Goal: Navigation & Orientation: Find specific page/section

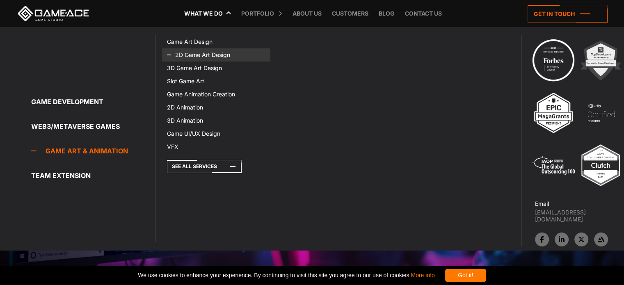
click at [195, 57] on link "2D Game Art Design" at bounding box center [216, 54] width 108 height 13
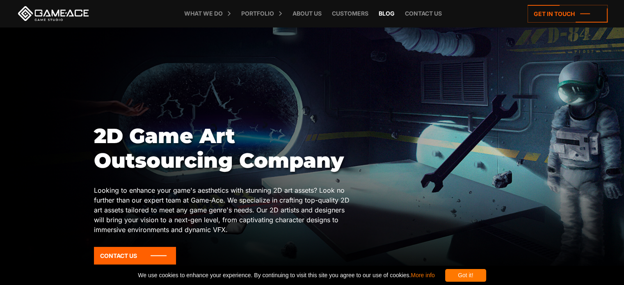
click at [392, 15] on link "Blog" at bounding box center [387, 13] width 24 height 27
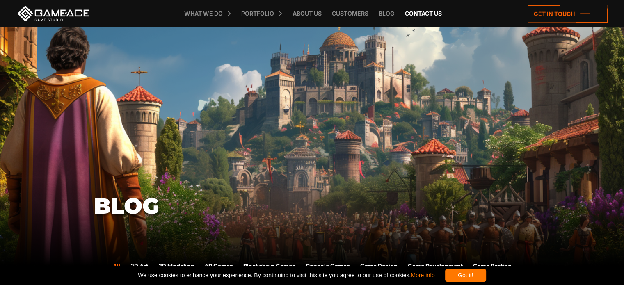
click at [428, 16] on link "Contact us" at bounding box center [423, 13] width 45 height 27
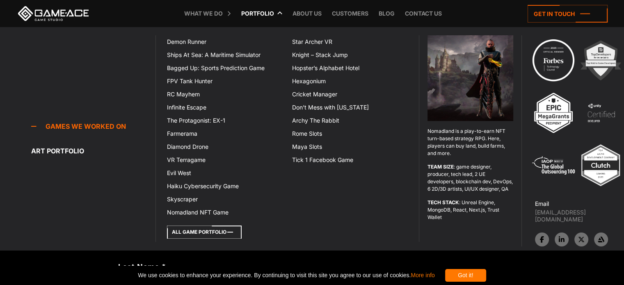
click at [220, 231] on icon at bounding box center [204, 232] width 75 height 13
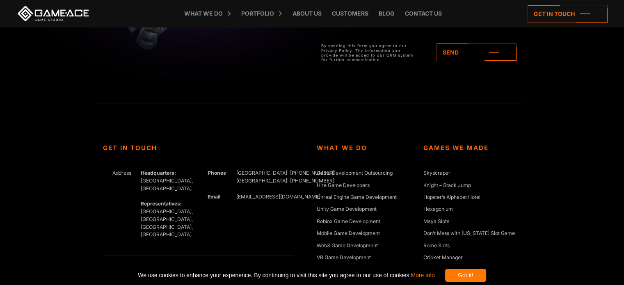
scroll to position [3120, 0]
